Goal: Navigation & Orientation: Go to known website

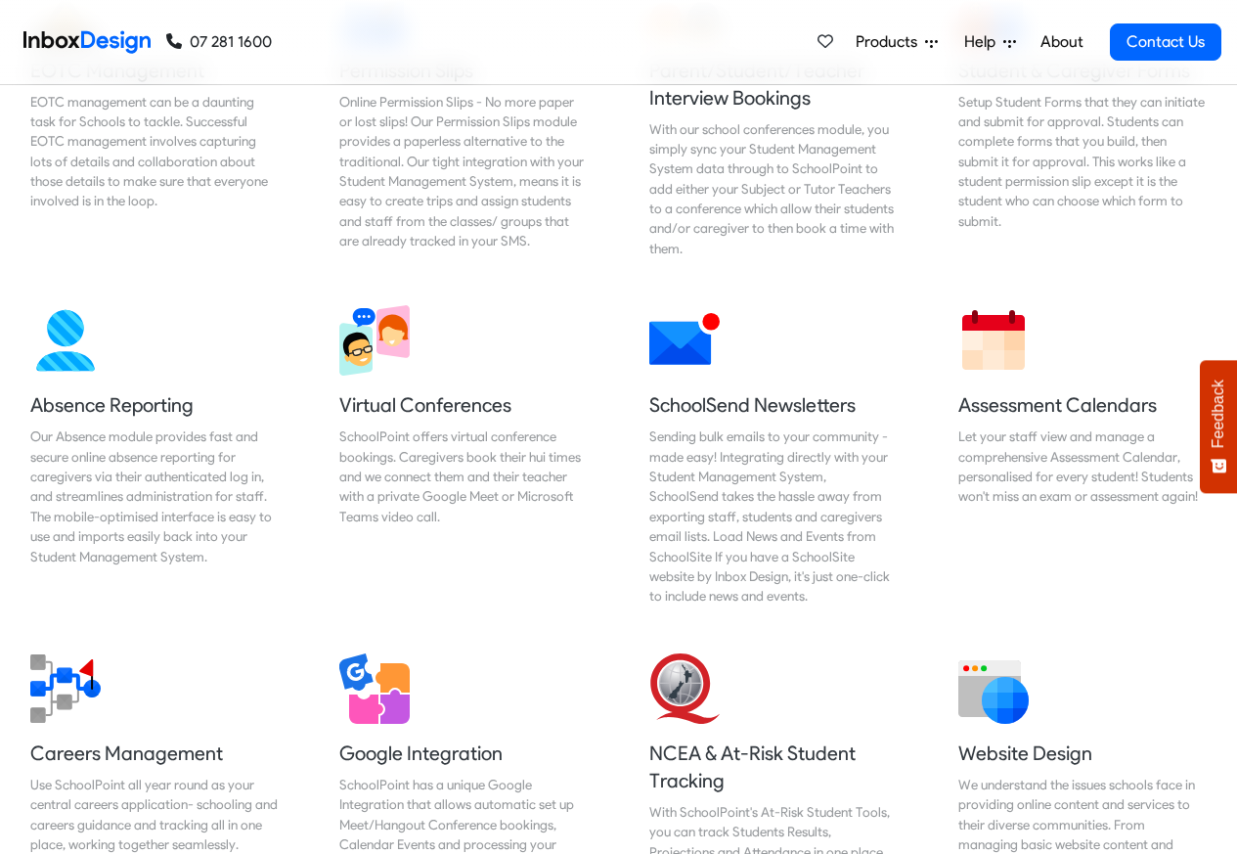
scroll to position [1408, 0]
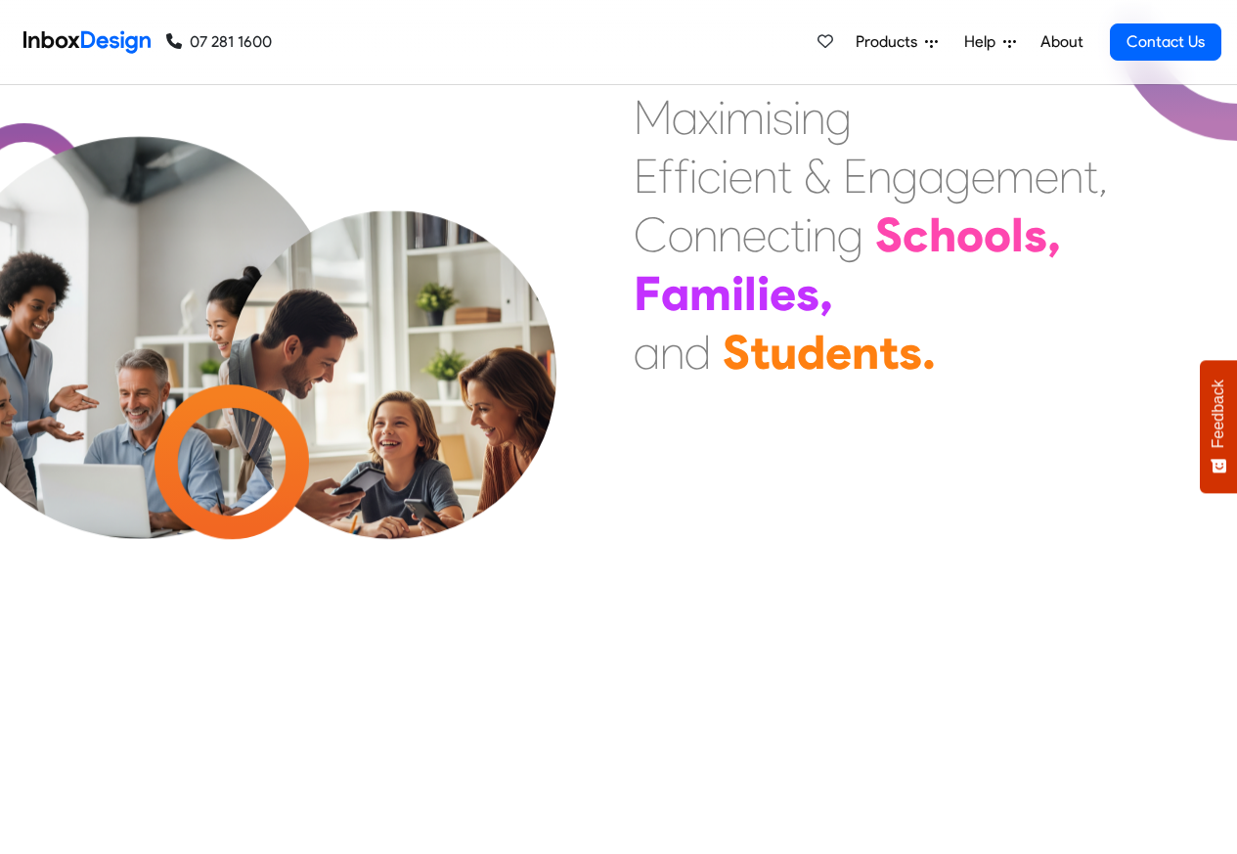
scroll to position [821, 0]
